Goal: Task Accomplishment & Management: Complete application form

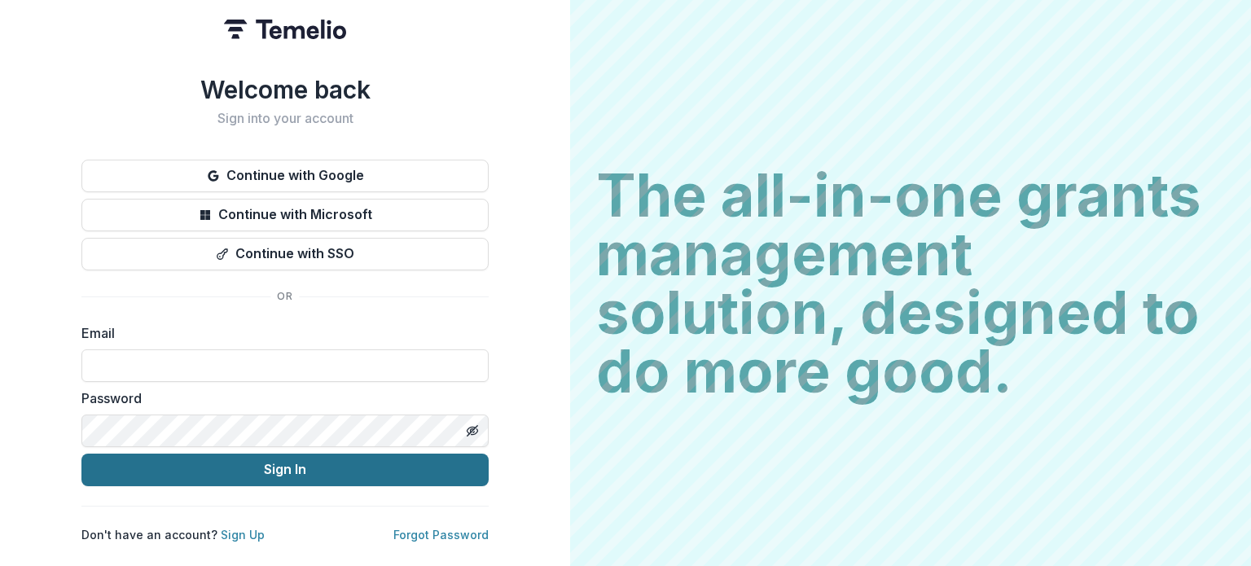
click at [283, 471] on button "Sign In" at bounding box center [284, 470] width 407 height 33
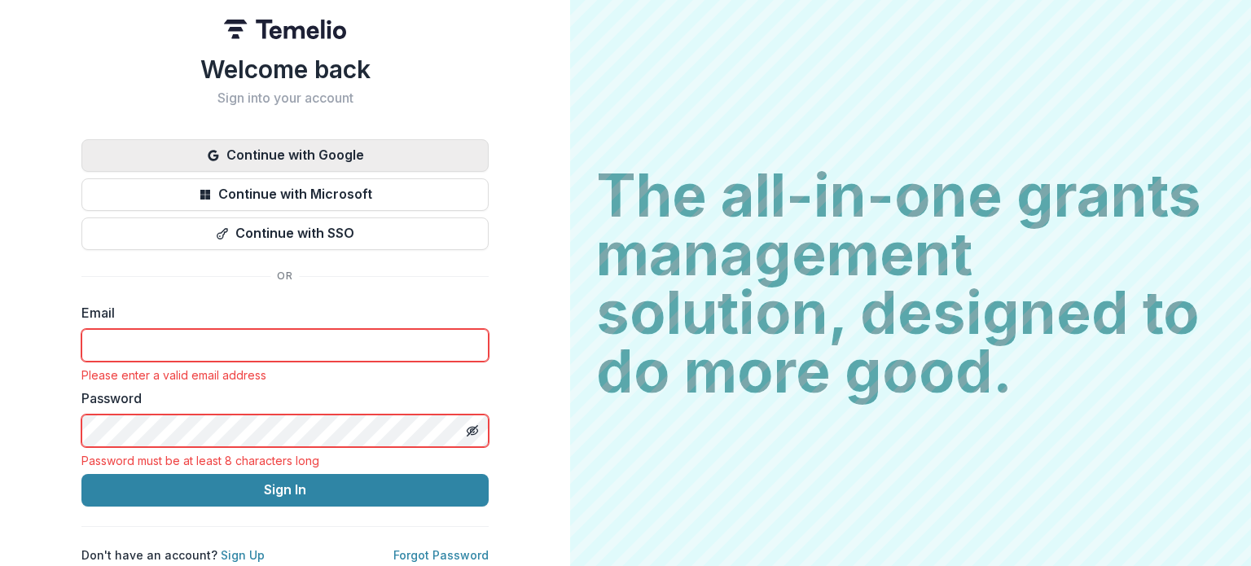
click at [348, 153] on button "Continue with Google" at bounding box center [284, 155] width 407 height 33
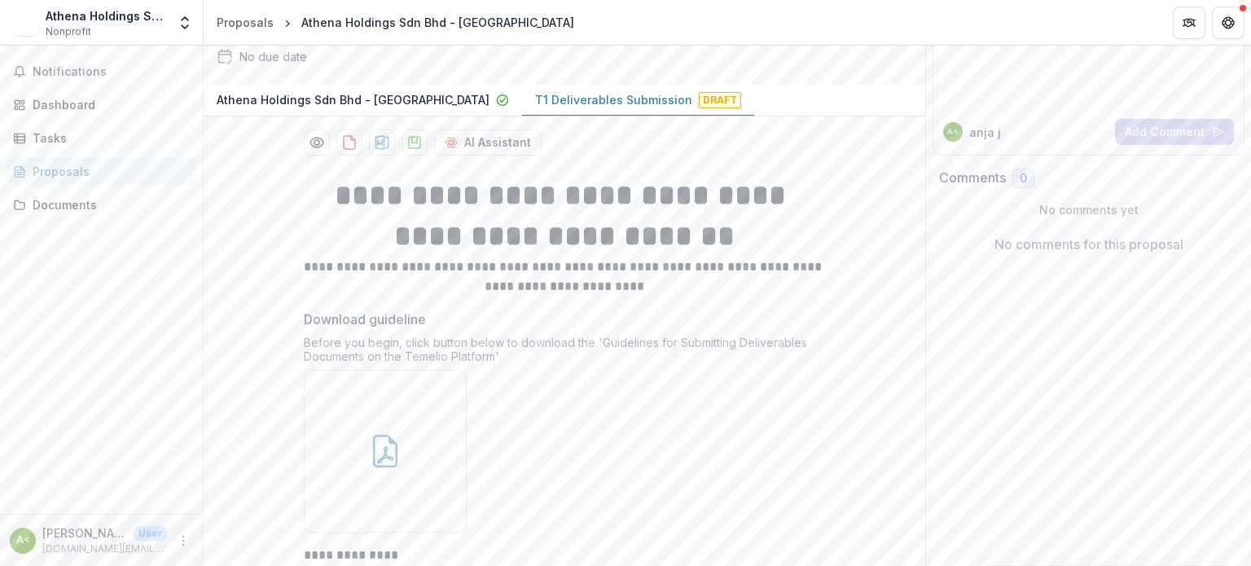
scroll to position [163, 0]
click at [67, 103] on div "Dashboard" at bounding box center [108, 104] width 151 height 17
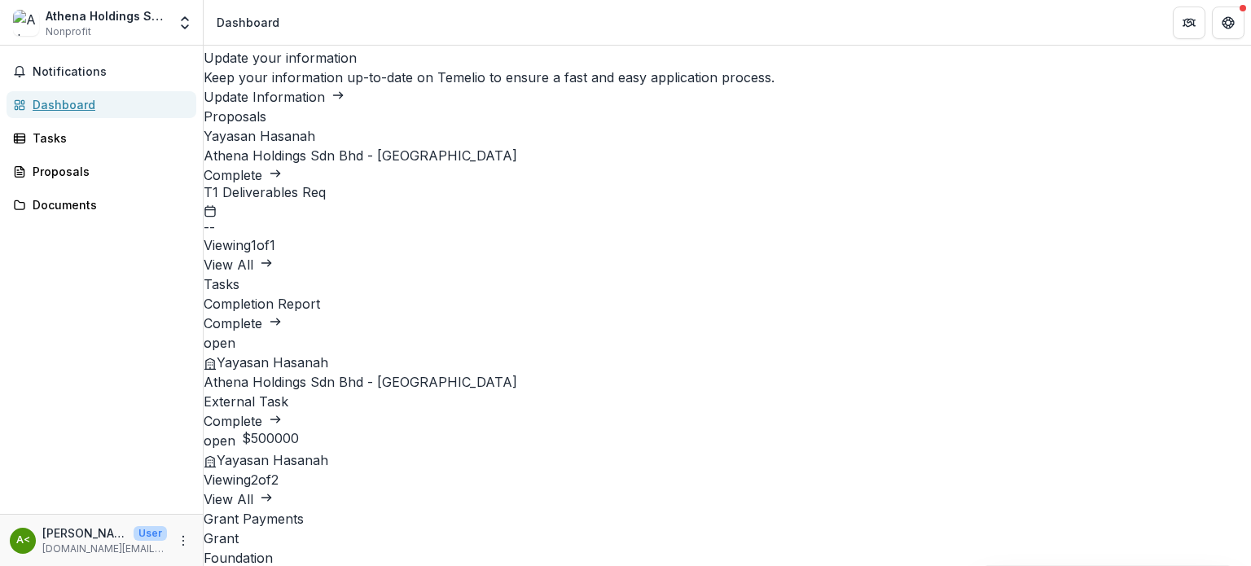
scroll to position [59, 0]
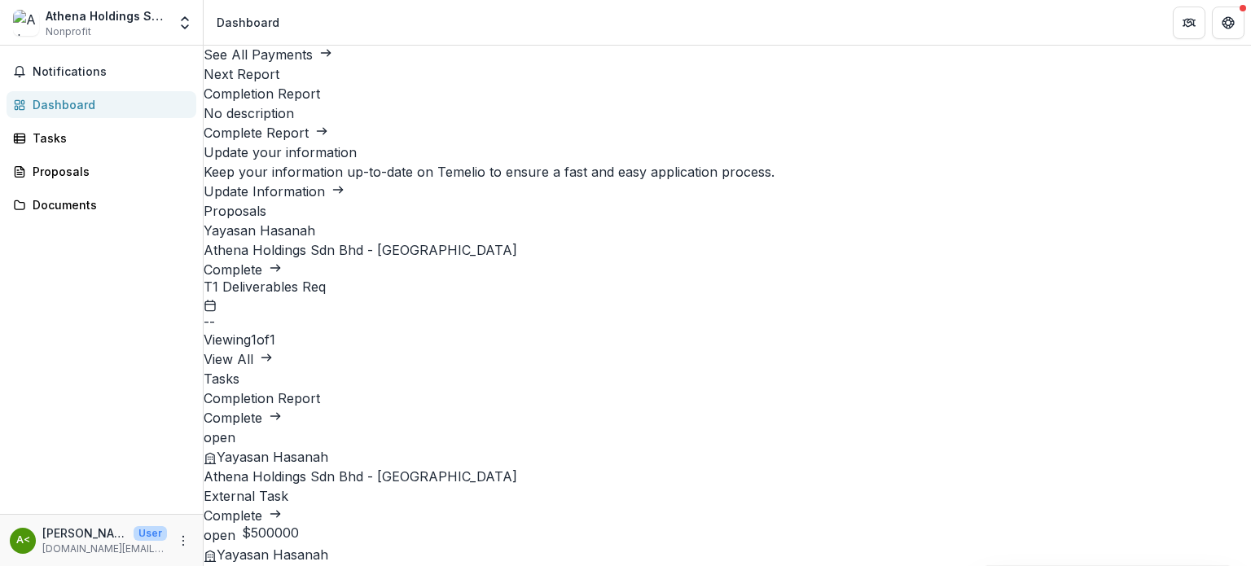
click at [282, 261] on link "Complete" at bounding box center [243, 269] width 78 height 16
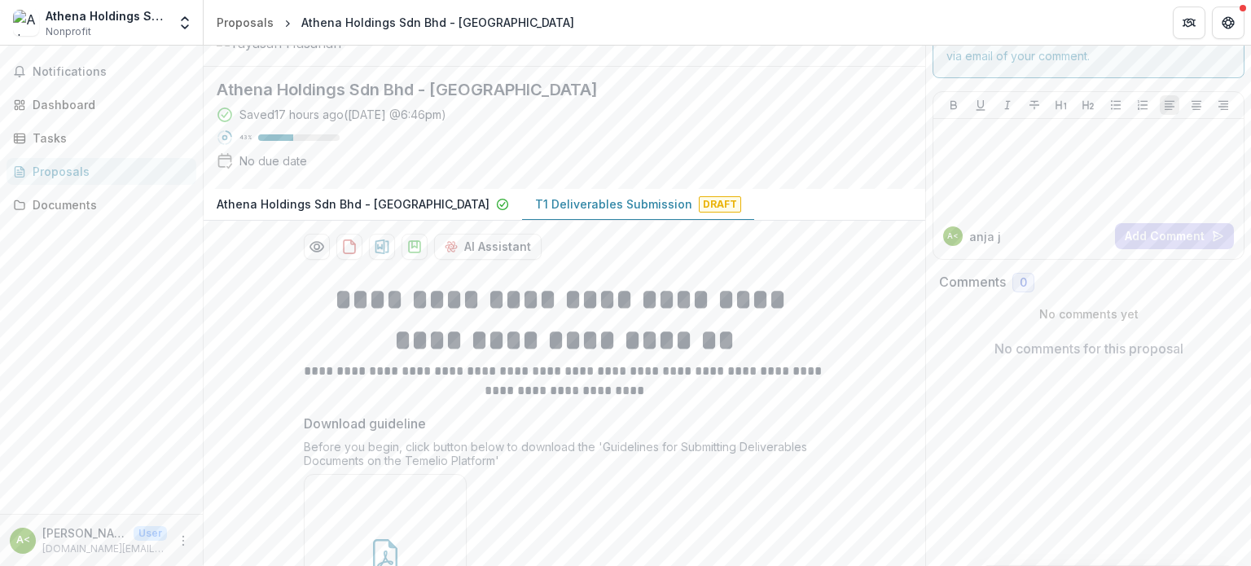
scroll to position [141, 0]
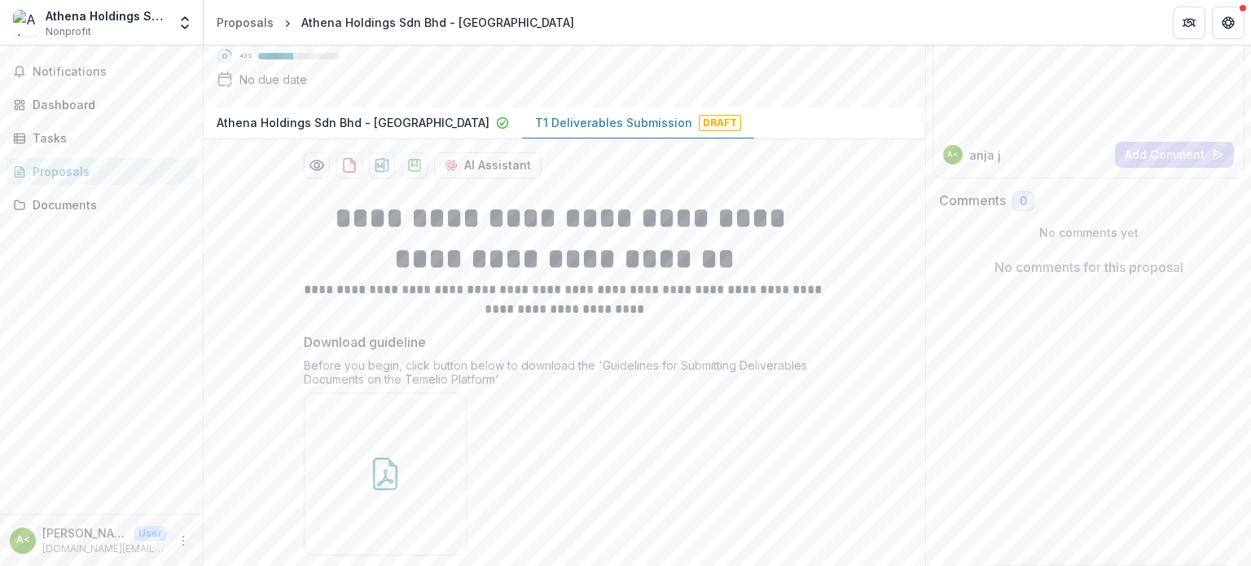
click at [569, 139] on button "T1 Deliverables Submission Draft" at bounding box center [638, 123] width 232 height 32
click at [573, 131] on p "T1 Deliverables Submission" at bounding box center [613, 122] width 157 height 17
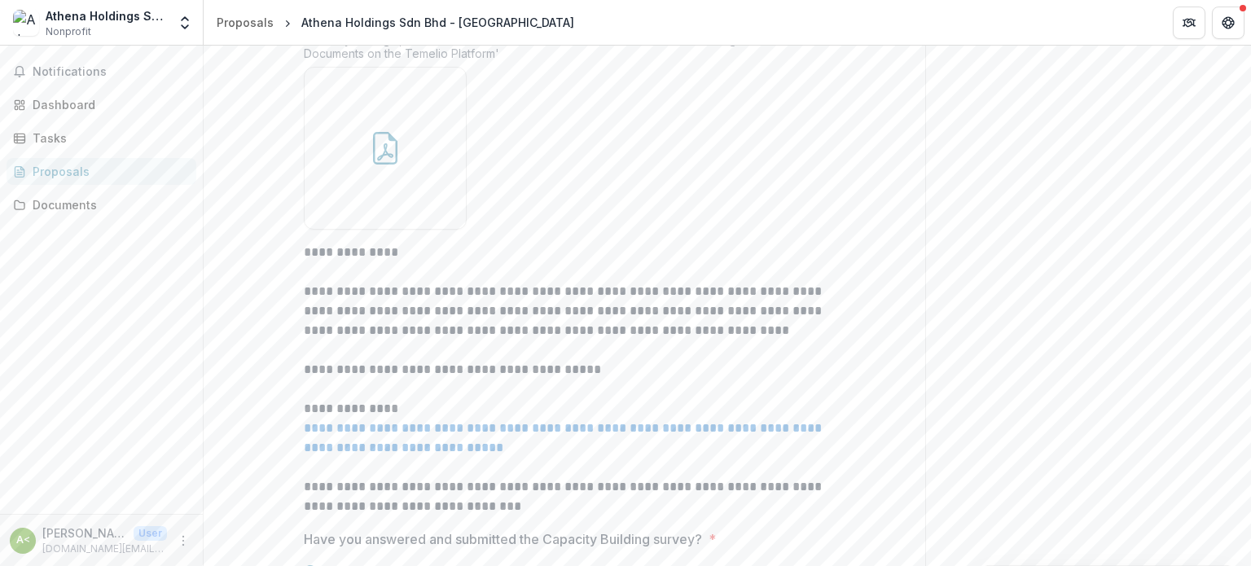
scroll to position [626, 0]
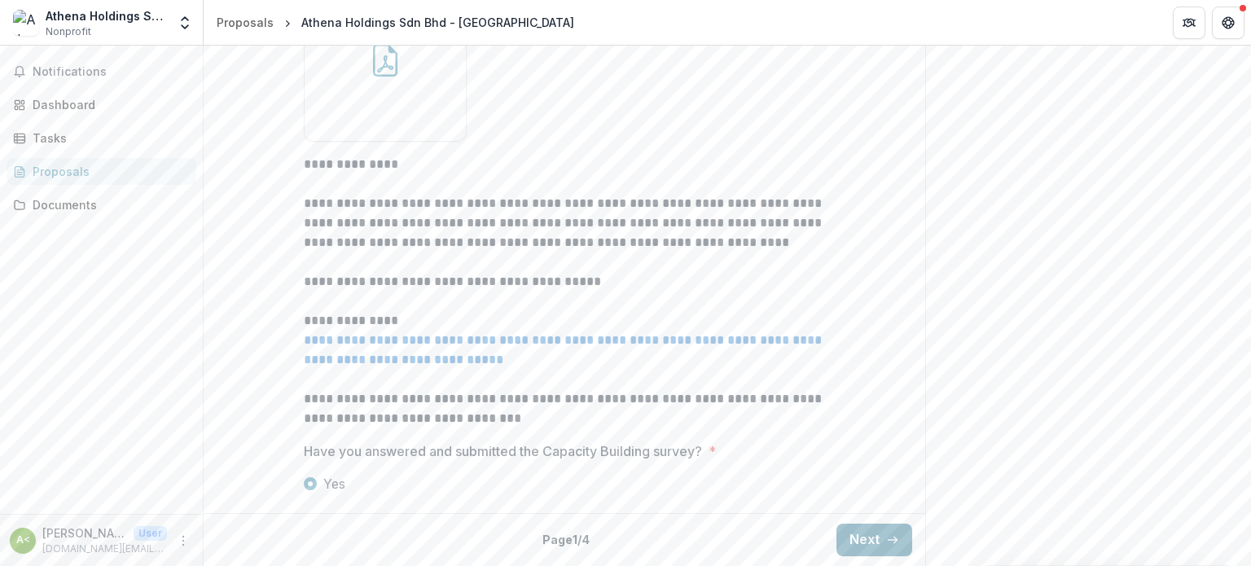
click at [873, 548] on button "Next" at bounding box center [874, 540] width 76 height 33
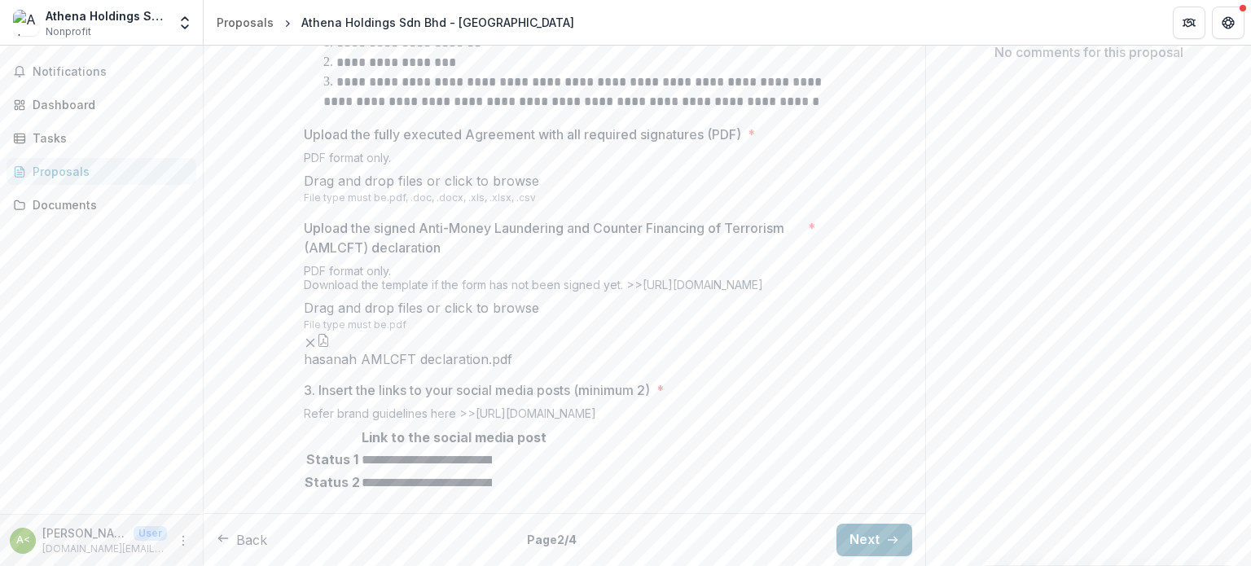
scroll to position [638, 0]
click at [862, 537] on button "Next" at bounding box center [874, 540] width 76 height 33
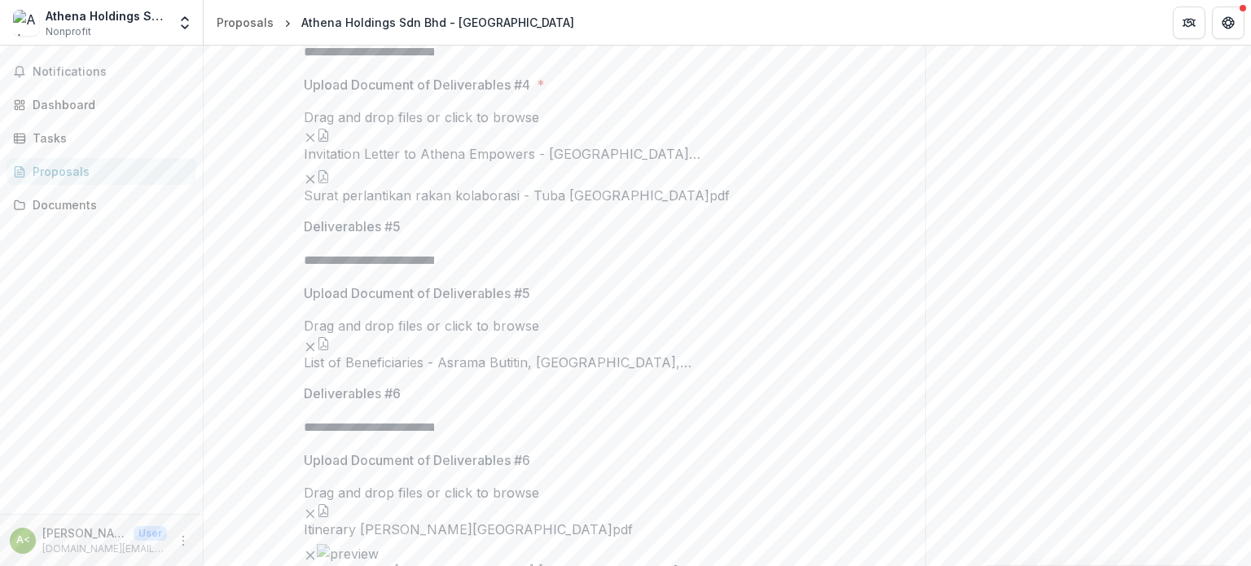
scroll to position [476, 0]
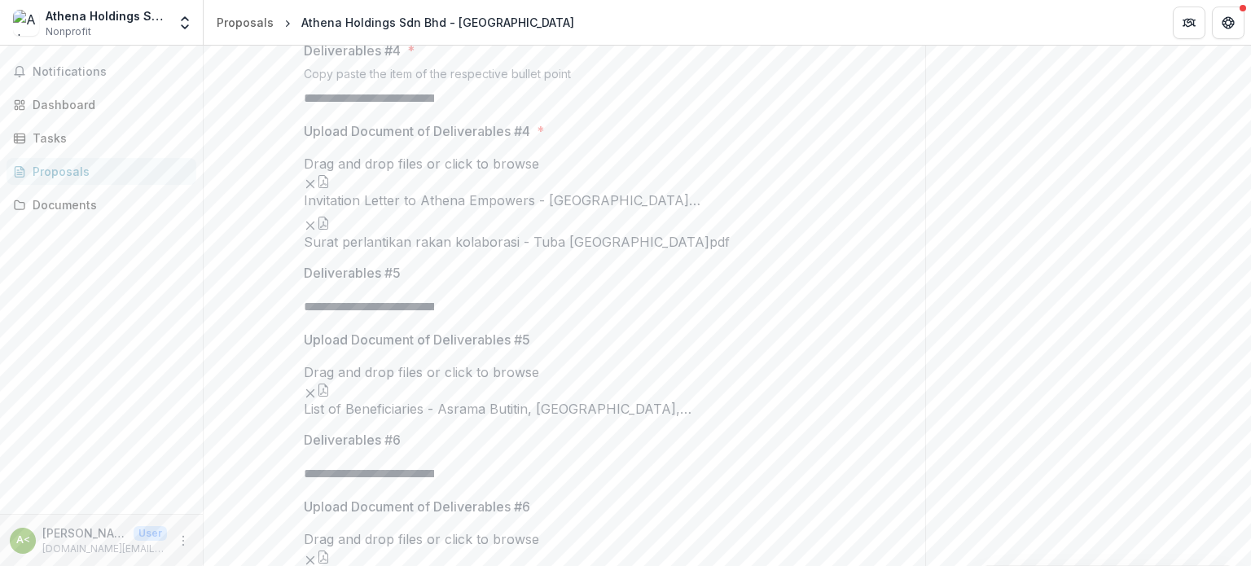
click at [539, 172] on span "click to browse" at bounding box center [492, 164] width 94 height 16
type input "**********"
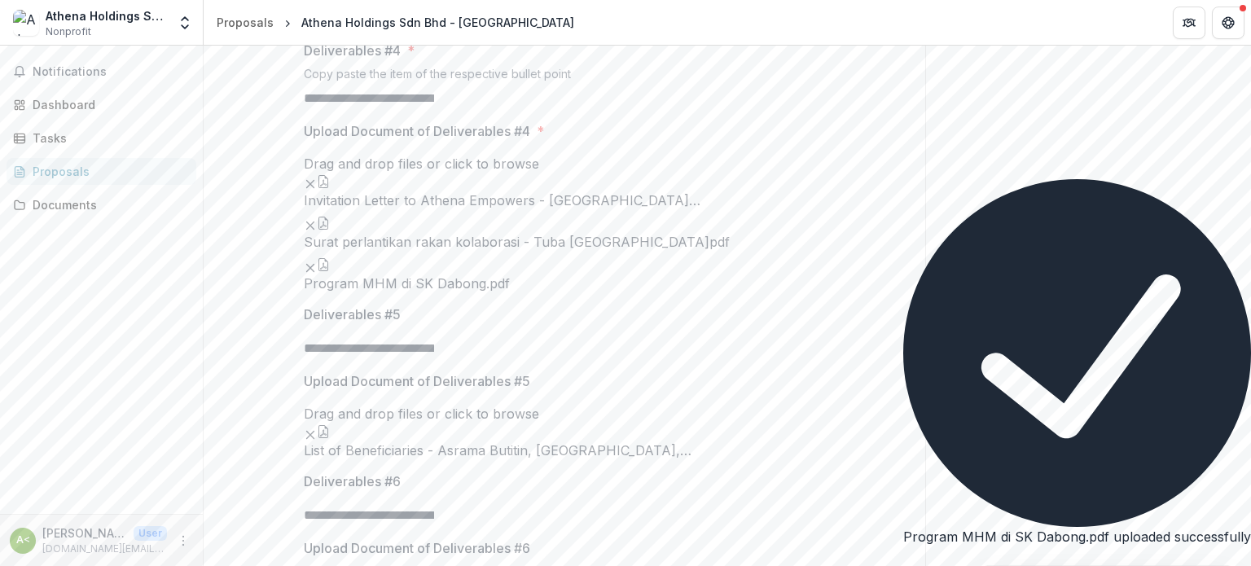
click at [330, 230] on icon "button" at bounding box center [323, 223] width 13 height 13
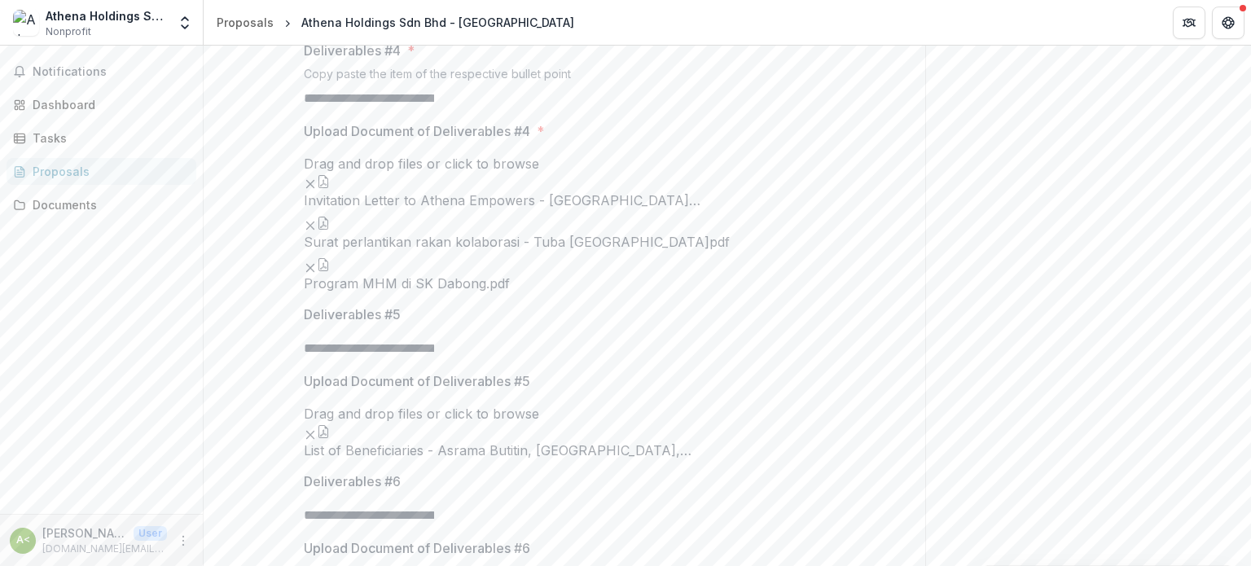
click at [325, 188] on button "button" at bounding box center [323, 181] width 13 height 13
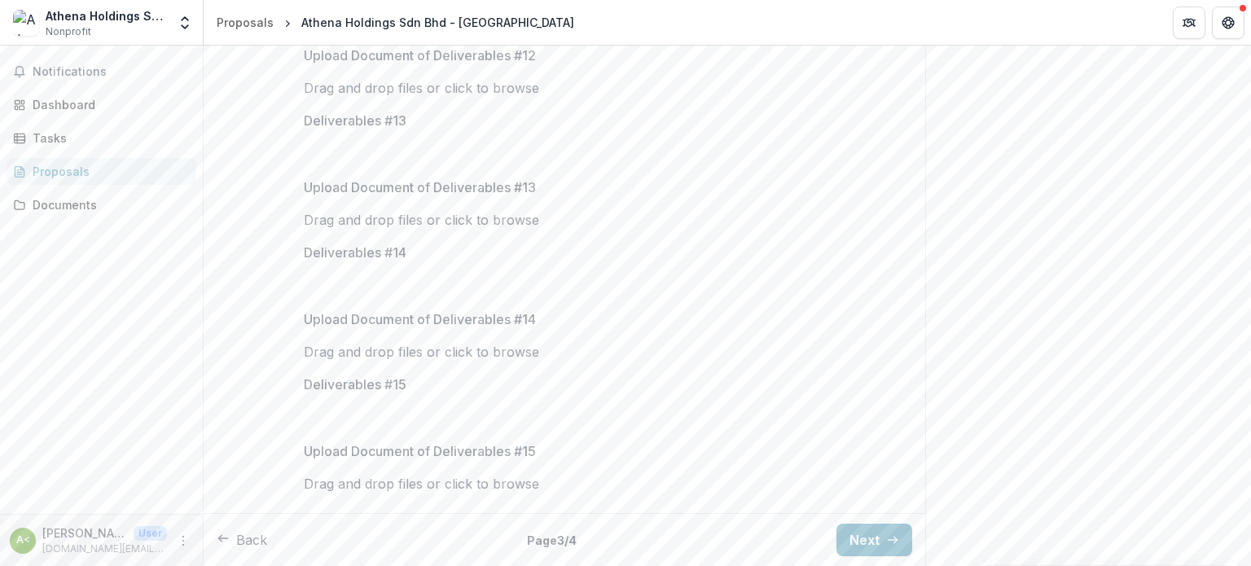
scroll to position [3056, 0]
click at [868, 548] on button "Next" at bounding box center [874, 540] width 76 height 33
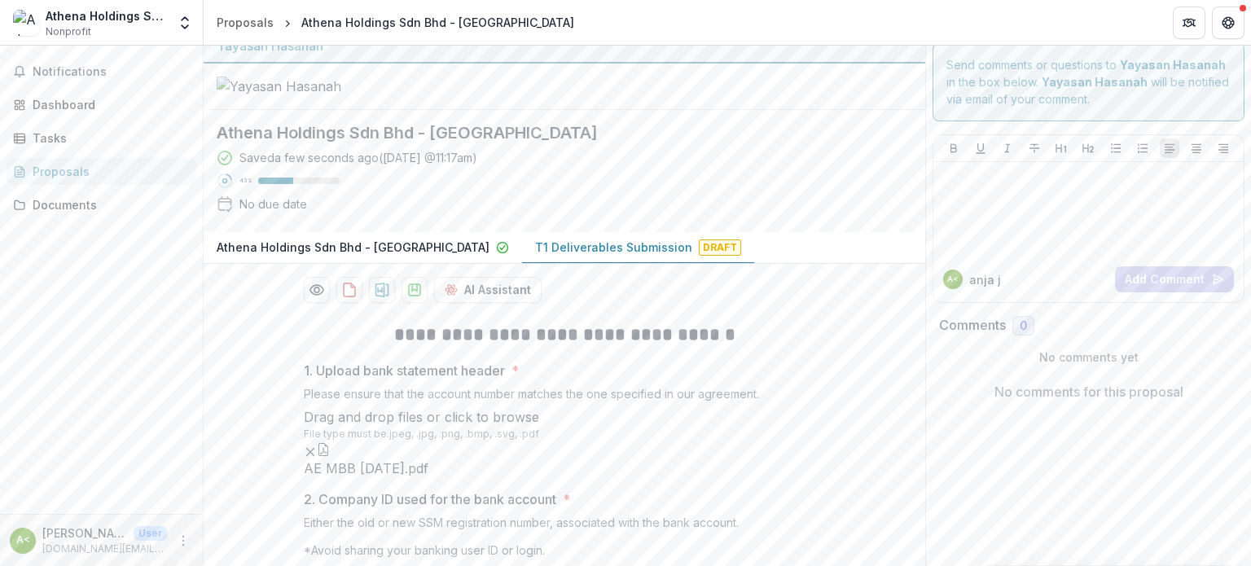
scroll to position [0, 0]
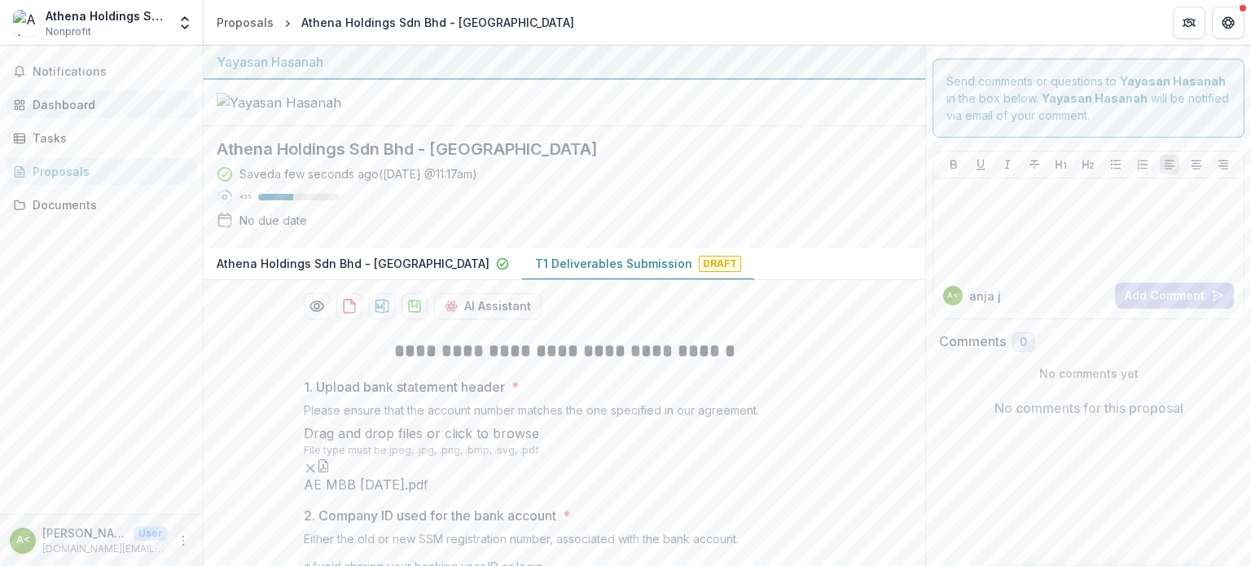
click at [56, 99] on div "Dashboard" at bounding box center [108, 104] width 151 height 17
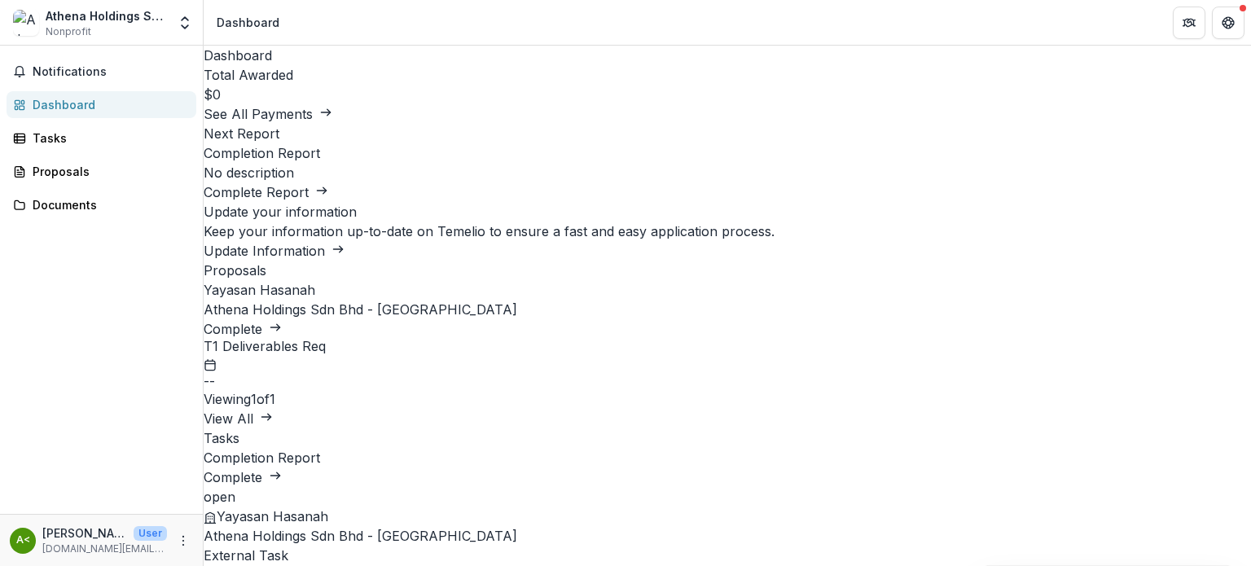
click at [282, 469] on link "Complete" at bounding box center [243, 477] width 78 height 16
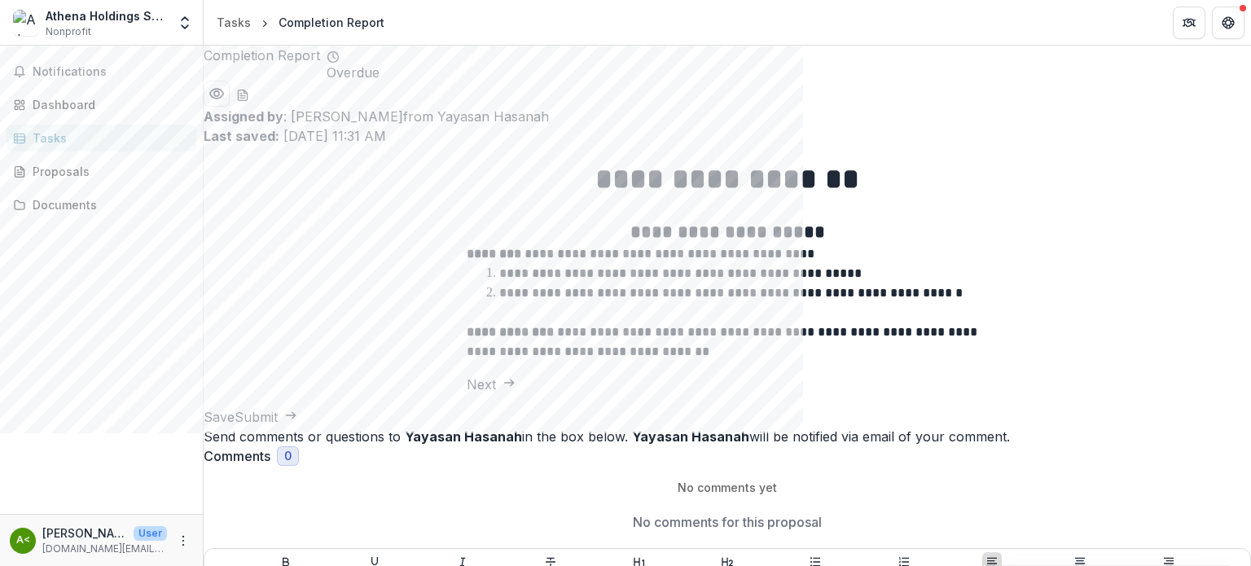
click at [467, 394] on button "Next" at bounding box center [491, 385] width 49 height 20
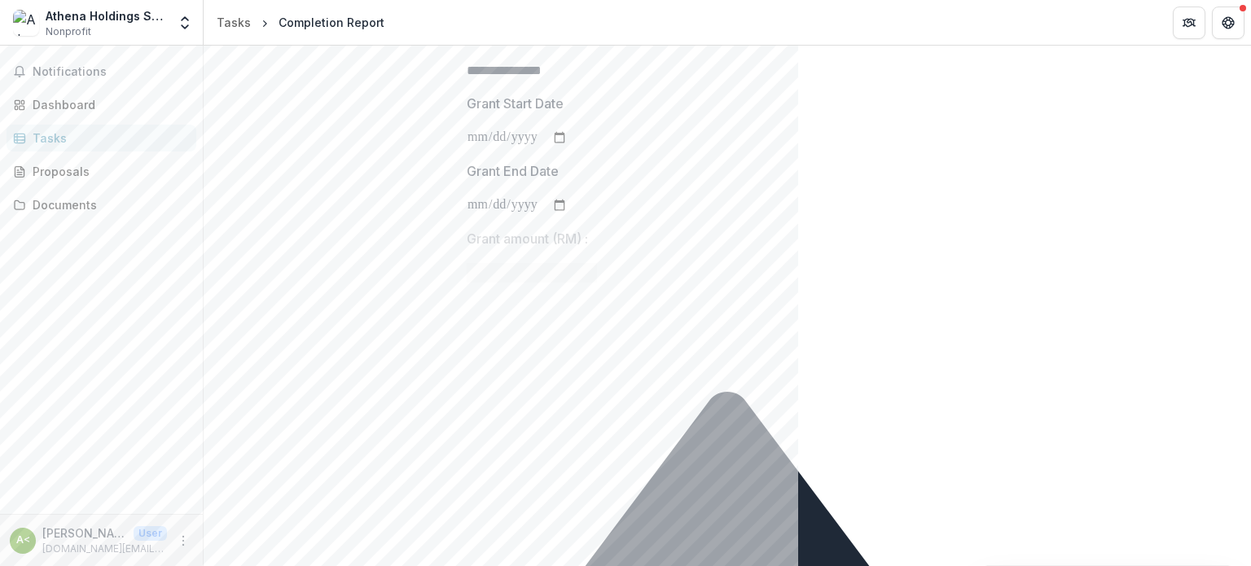
scroll to position [400, 0]
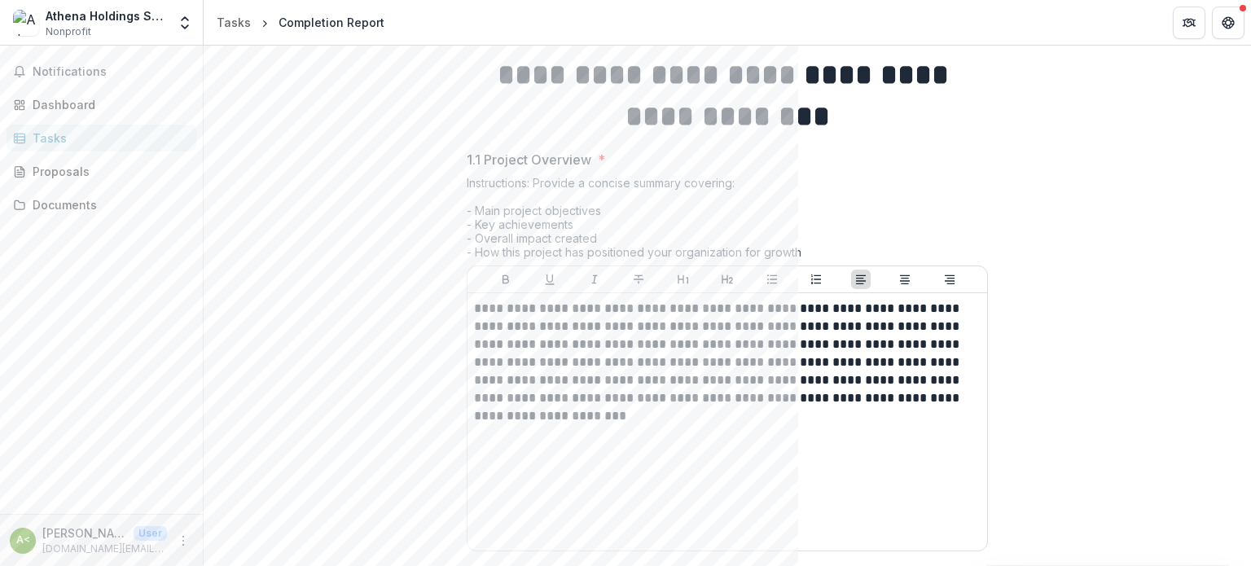
scroll to position [0, 0]
